Goal: Communication & Community: Answer question/provide support

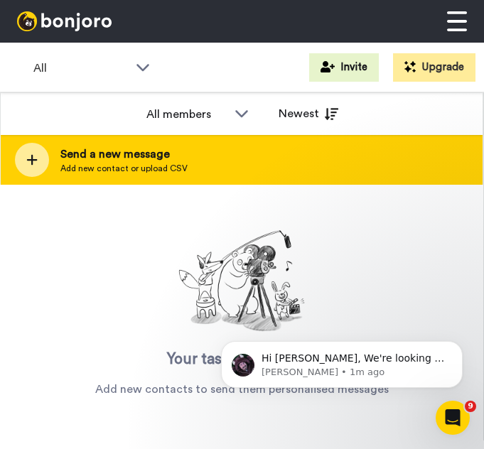
click at [88, 165] on span "Add new contact or upload CSV" at bounding box center [123, 168] width 127 height 11
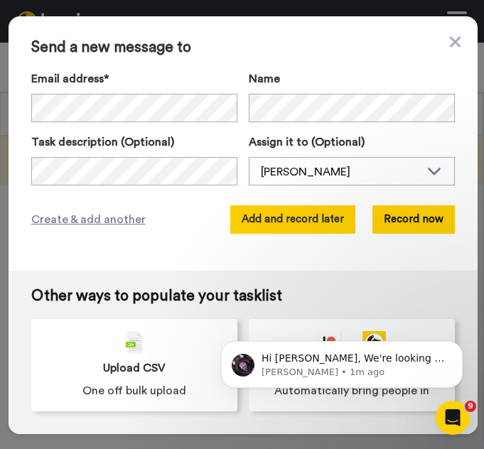
click at [317, 224] on button "Add and record later" at bounding box center [292, 220] width 125 height 28
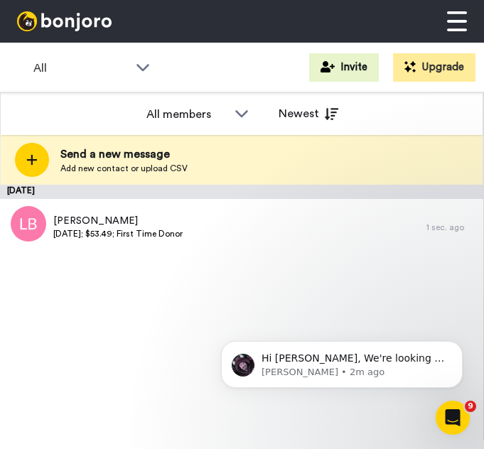
scroll to position [9, 0]
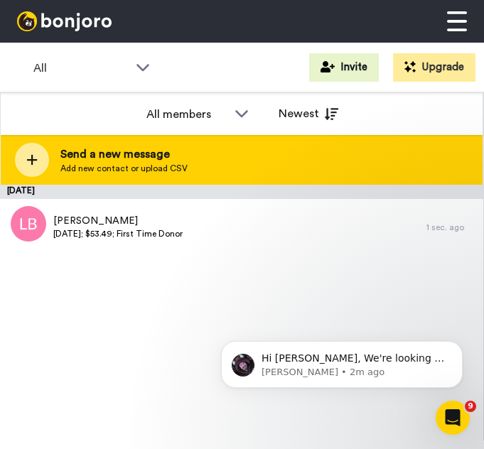
click at [41, 156] on div at bounding box center [32, 160] width 34 height 34
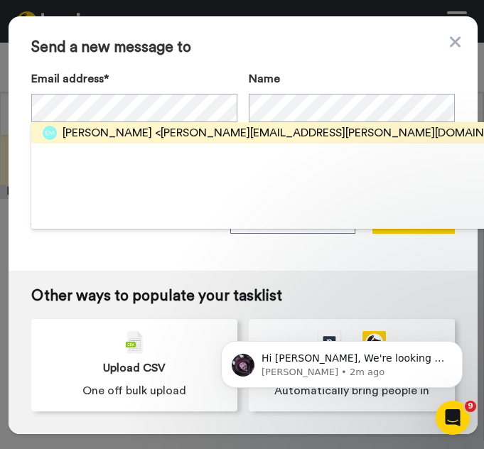
click at [182, 134] on span "<mccoy.ethan@gmail.com>" at bounding box center [344, 132] width 378 height 17
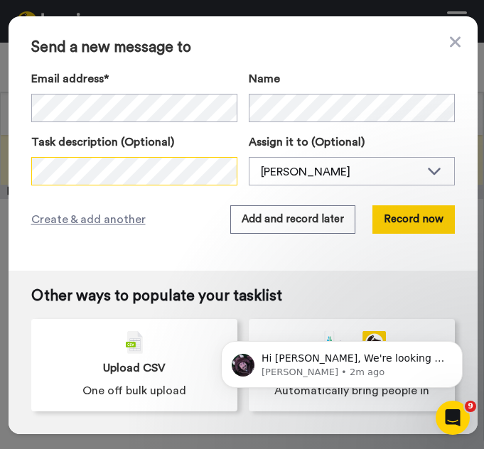
scroll to position [0, 1]
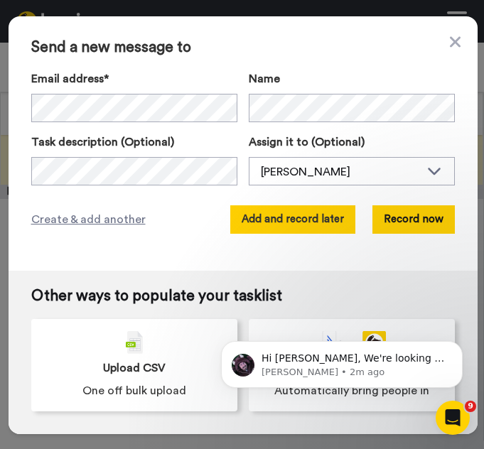
click at [259, 221] on button "Add and record later" at bounding box center [292, 220] width 125 height 28
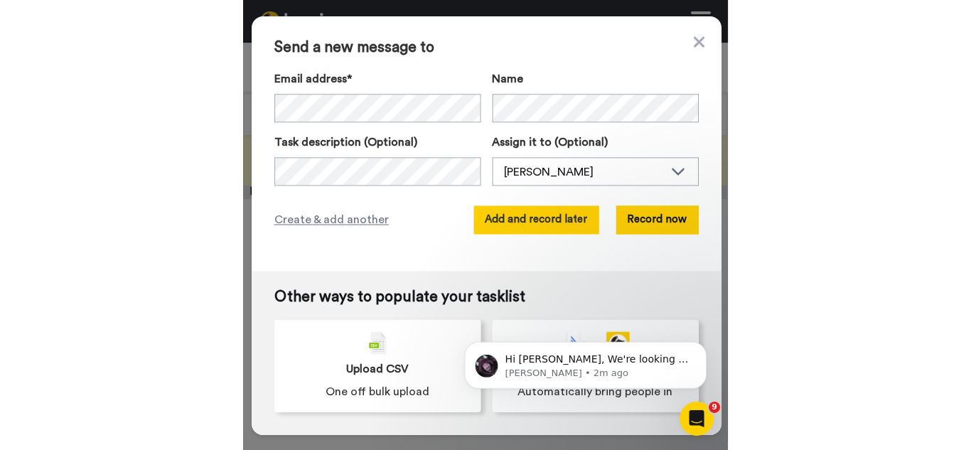
scroll to position [0, 0]
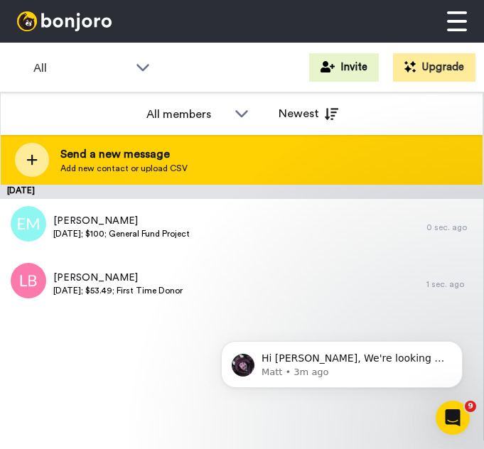
click at [39, 152] on div at bounding box center [32, 160] width 34 height 34
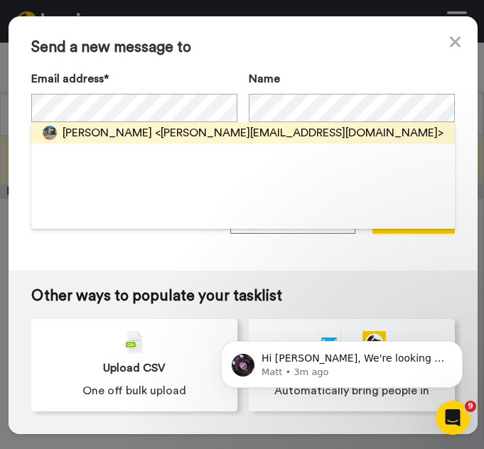
click at [106, 129] on span "[PERSON_NAME]" at bounding box center [108, 132] width 90 height 17
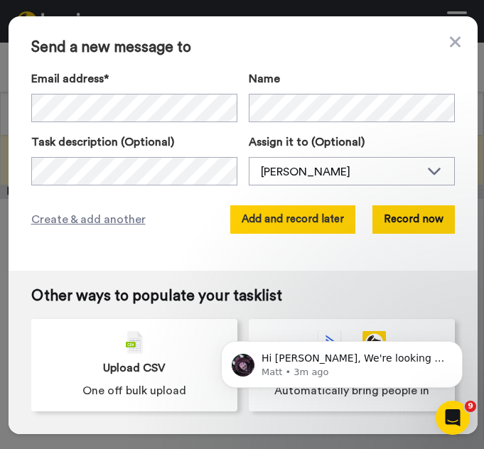
click at [311, 225] on button "Add and record later" at bounding box center [292, 220] width 125 height 28
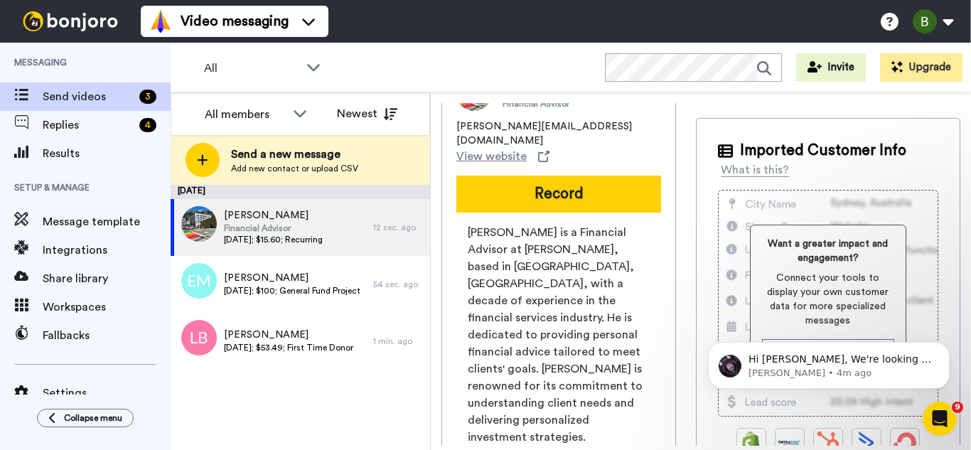
scroll to position [7, 0]
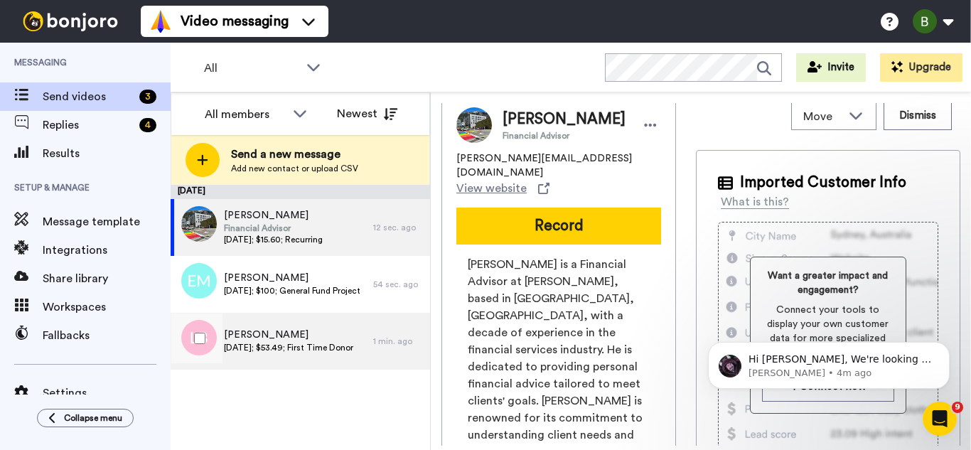
click at [247, 347] on span "9/19/25; $53.49; First Time Donor" at bounding box center [288, 347] width 129 height 11
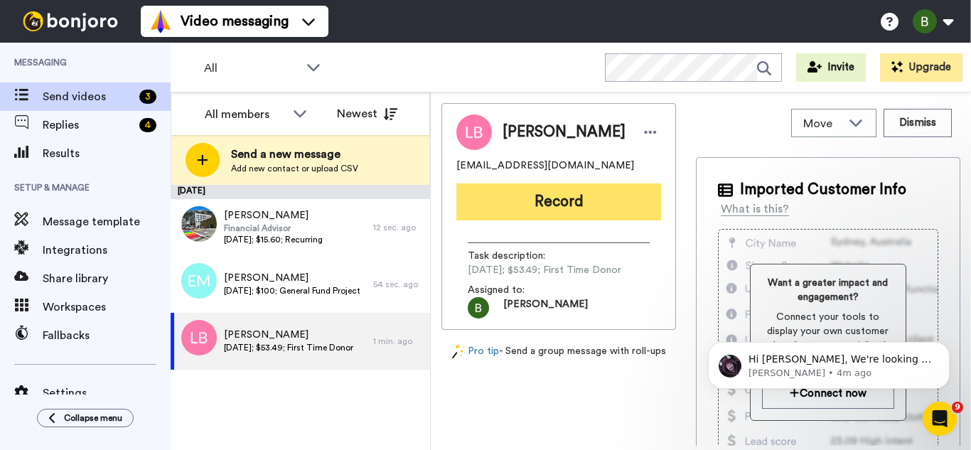
click at [557, 204] on button "Record" at bounding box center [559, 201] width 205 height 37
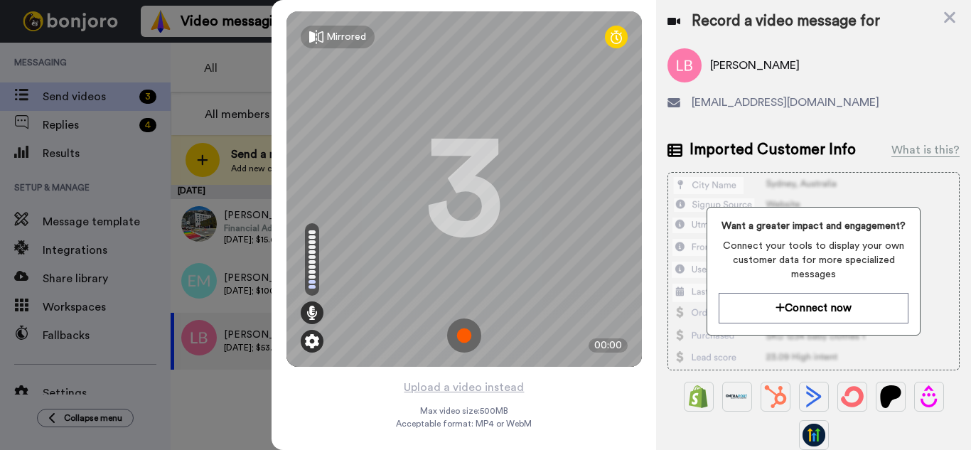
click at [315, 339] on img at bounding box center [312, 341] width 14 height 14
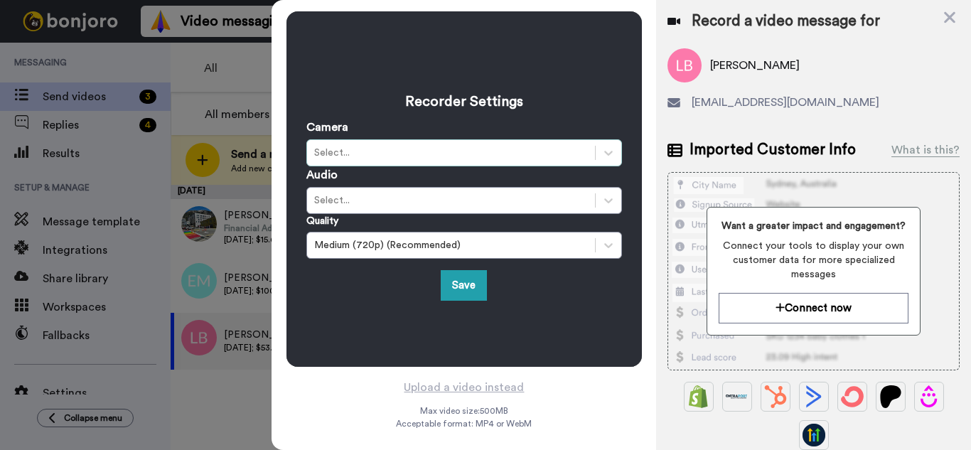
click at [448, 150] on div "Select..." at bounding box center [451, 153] width 274 height 14
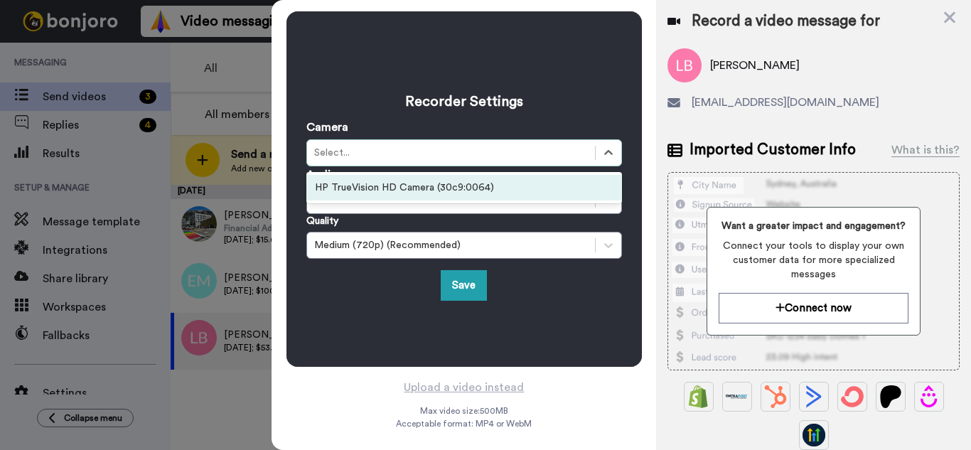
click at [448, 150] on div "Select..." at bounding box center [451, 153] width 274 height 14
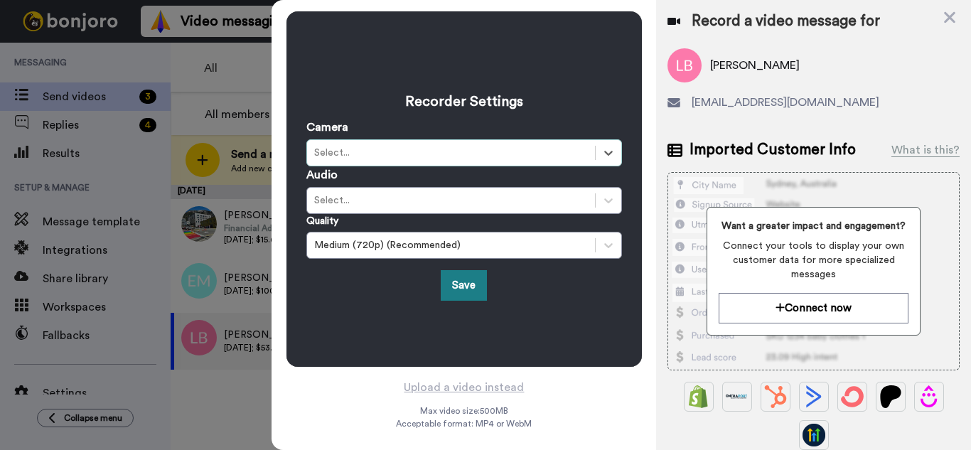
click at [470, 286] on button "Save" at bounding box center [464, 285] width 46 height 31
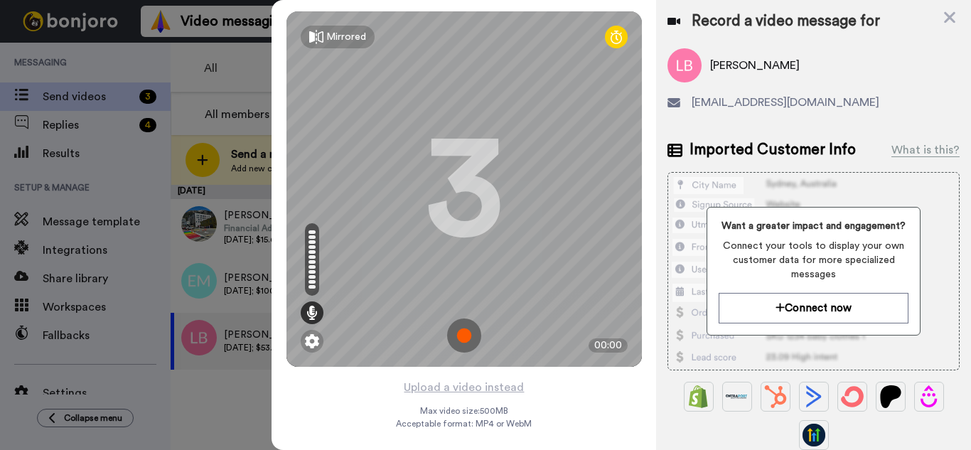
click at [472, 335] on img at bounding box center [464, 336] width 34 height 34
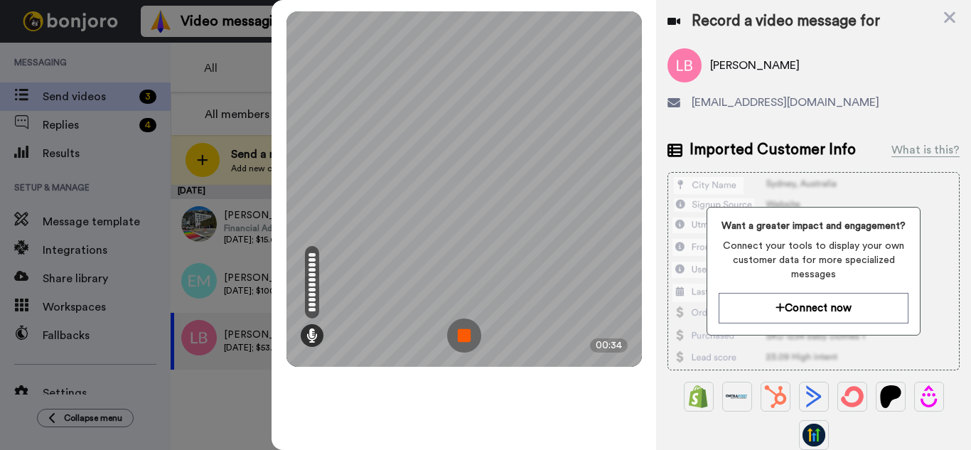
click at [466, 337] on img at bounding box center [464, 336] width 34 height 34
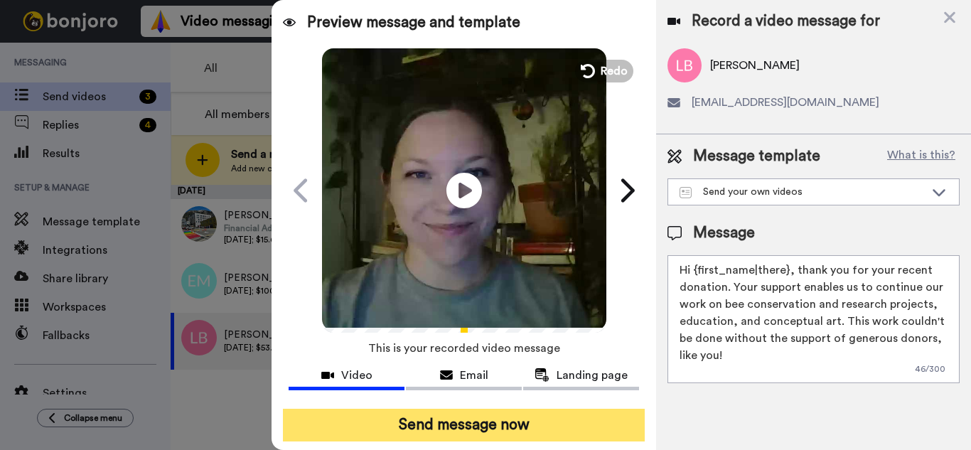
click at [424, 437] on button "Send message now" at bounding box center [464, 425] width 362 height 33
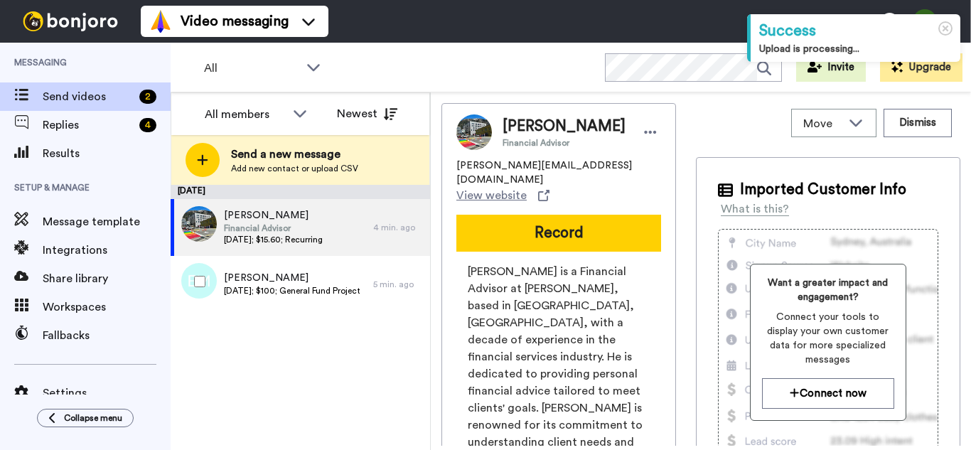
click at [296, 293] on span "[DATE]; $100; General Fund Project" at bounding box center [292, 290] width 137 height 11
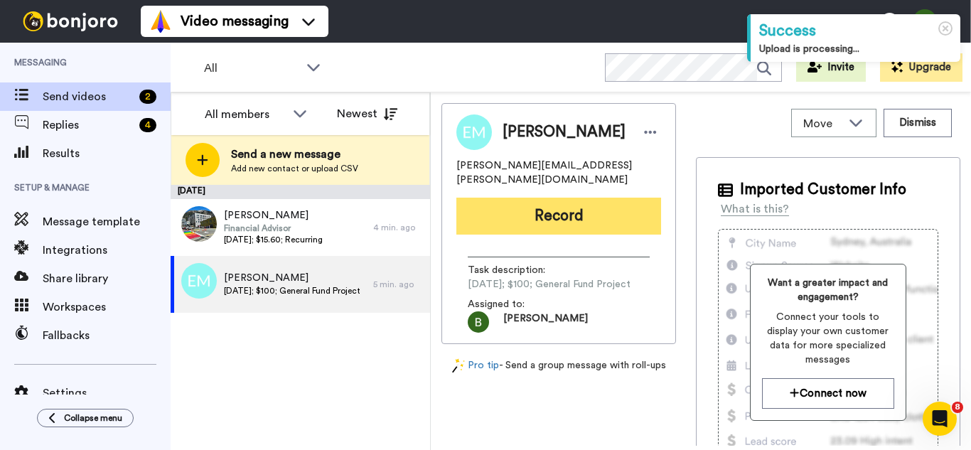
click at [587, 203] on button "Record" at bounding box center [559, 216] width 205 height 37
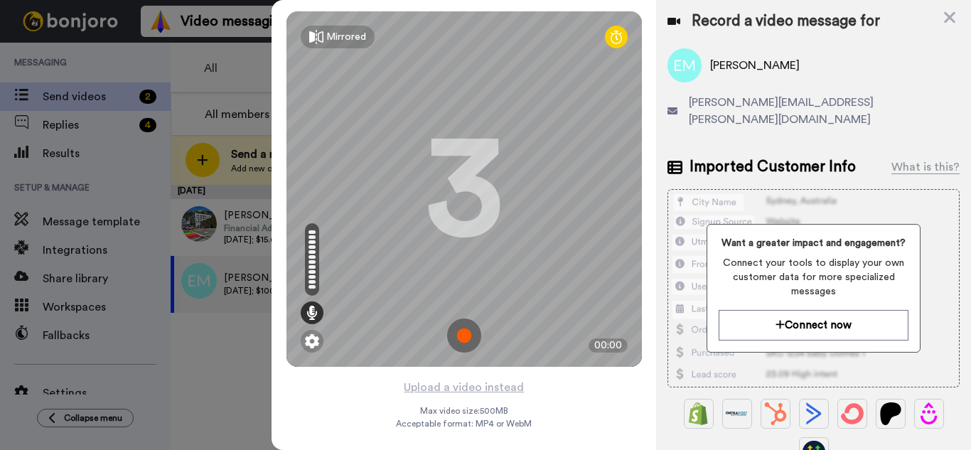
click at [469, 336] on img at bounding box center [464, 336] width 34 height 34
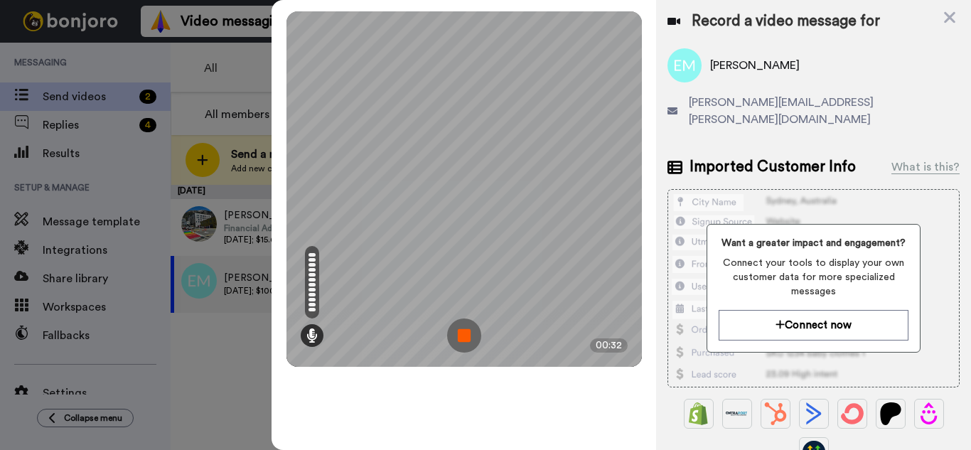
click at [469, 336] on img at bounding box center [464, 336] width 34 height 34
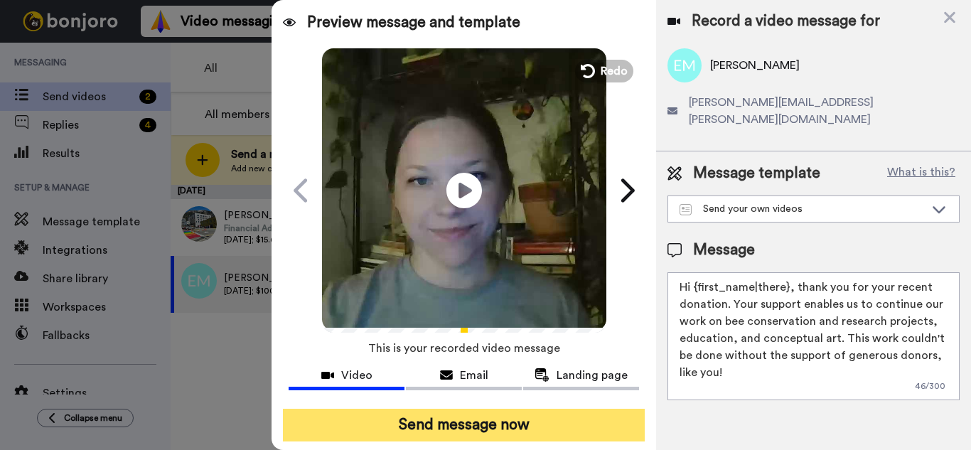
click at [558, 432] on button "Send message now" at bounding box center [464, 425] width 362 height 33
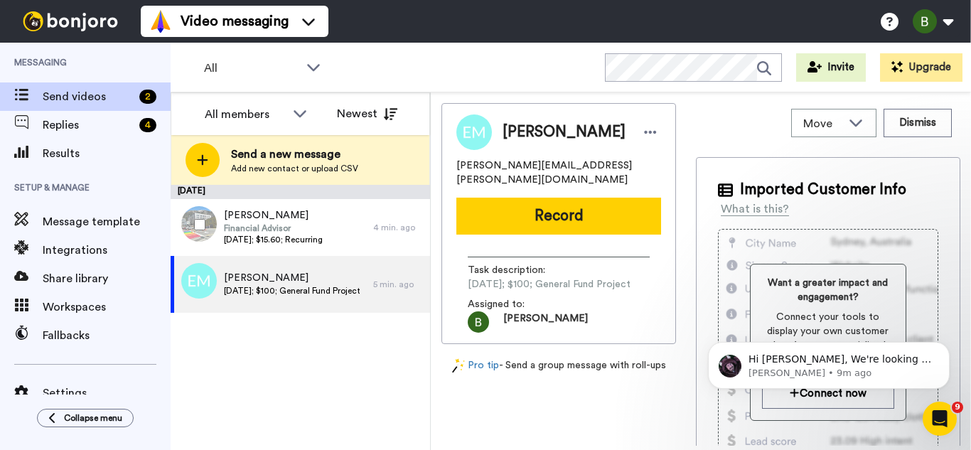
click at [248, 235] on span "[DATE]; $15.60; Recurring" at bounding box center [273, 239] width 99 height 11
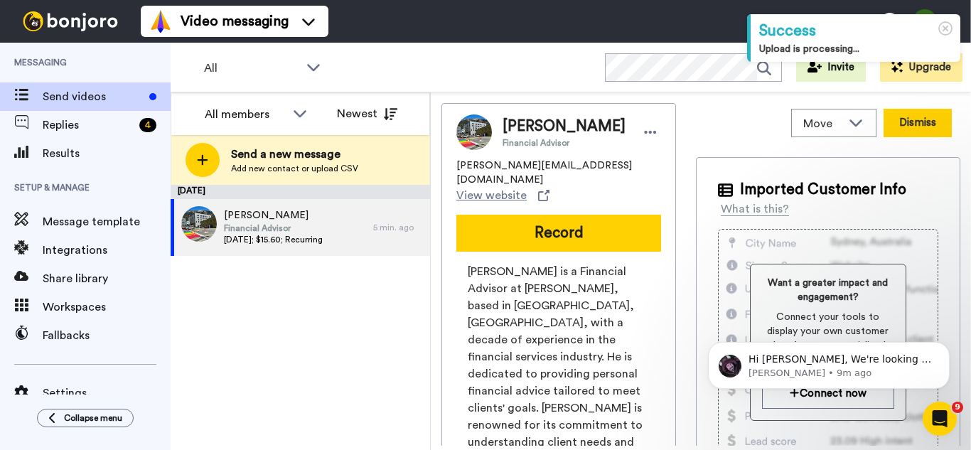
click at [895, 123] on button "Dismiss" at bounding box center [918, 123] width 68 height 28
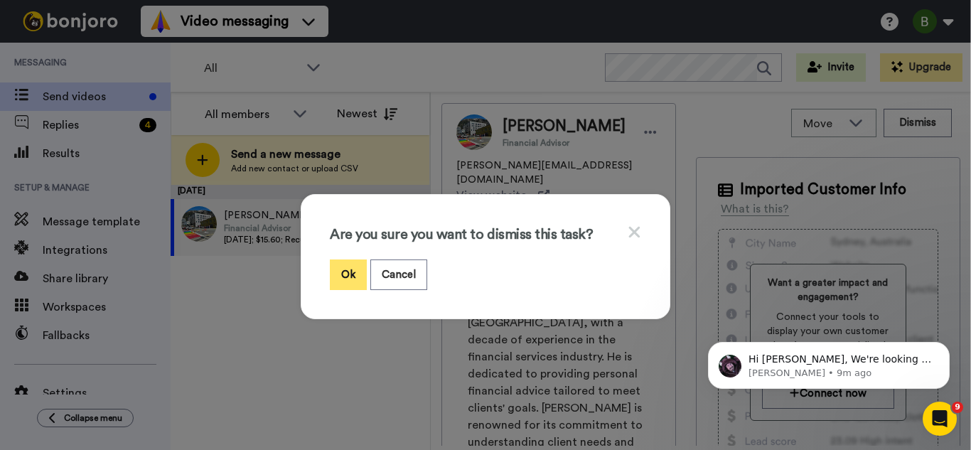
click at [347, 267] on button "Ok" at bounding box center [348, 275] width 37 height 31
